Goal: Navigation & Orientation: Find specific page/section

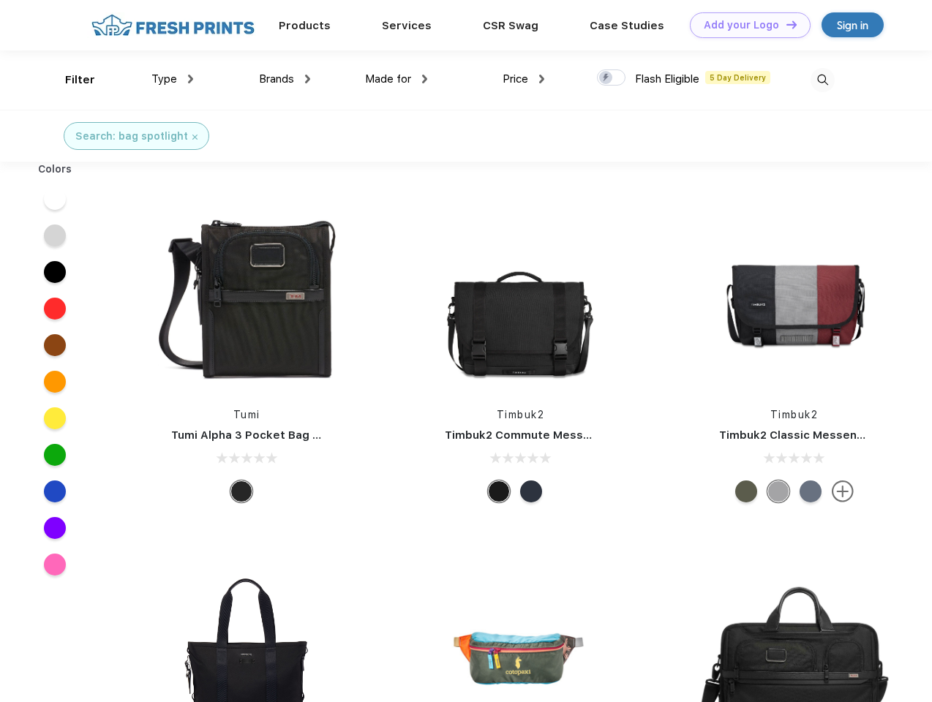
click at [745, 25] on link "Add your Logo Design Tool" at bounding box center [750, 25] width 121 height 26
click at [0, 0] on div "Design Tool" at bounding box center [0, 0] width 0 height 0
click at [785, 24] on link "Add your Logo Design Tool" at bounding box center [750, 25] width 121 height 26
click at [70, 80] on div "Filter" at bounding box center [80, 80] width 30 height 17
click at [173, 79] on span "Type" at bounding box center [164, 78] width 26 height 13
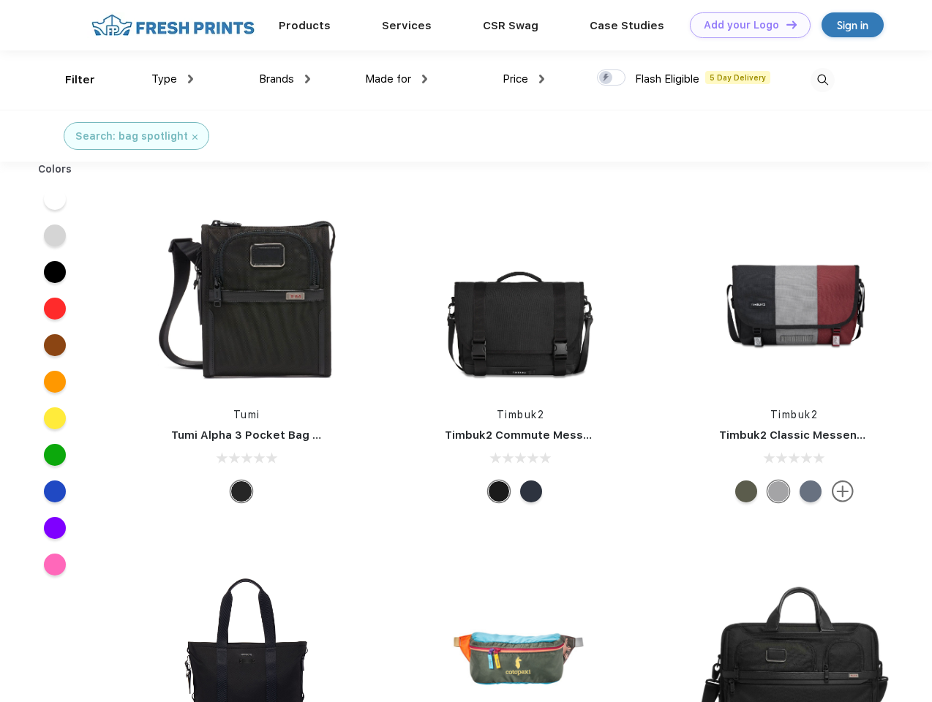
click at [285, 79] on span "Brands" at bounding box center [276, 78] width 35 height 13
click at [397, 79] on span "Made for" at bounding box center [388, 78] width 46 height 13
click at [524, 79] on span "Price" at bounding box center [516, 78] width 26 height 13
click at [612, 78] on div at bounding box center [611, 78] width 29 height 16
click at [606, 78] on input "checkbox" at bounding box center [602, 74] width 10 height 10
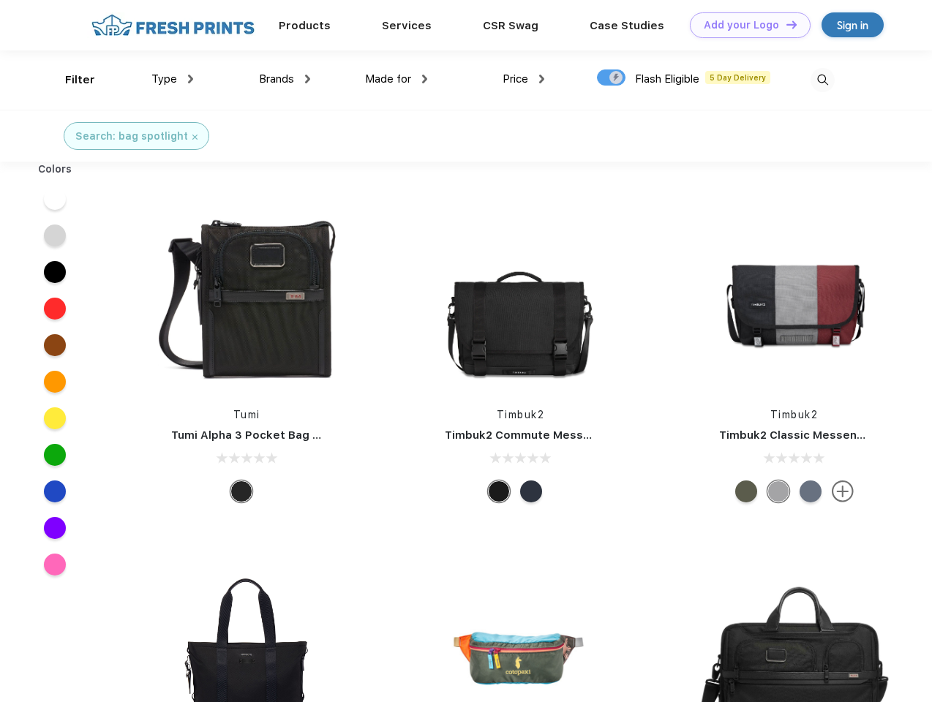
click at [822, 80] on img at bounding box center [823, 80] width 24 height 24
